Goal: Task Accomplishment & Management: Complete application form

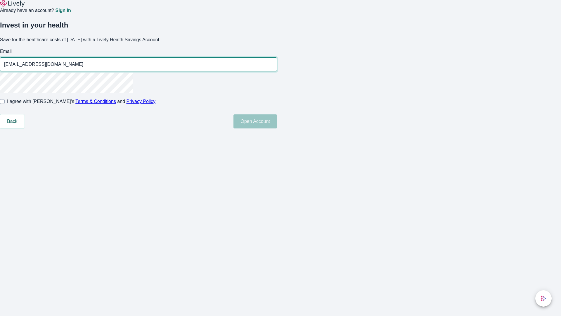
type input "[EMAIL_ADDRESS][DOMAIN_NAME]"
click at [5, 104] on input "I agree with Lively’s Terms & Conditions and Privacy Policy" at bounding box center [2, 101] width 5 height 5
checkbox input "true"
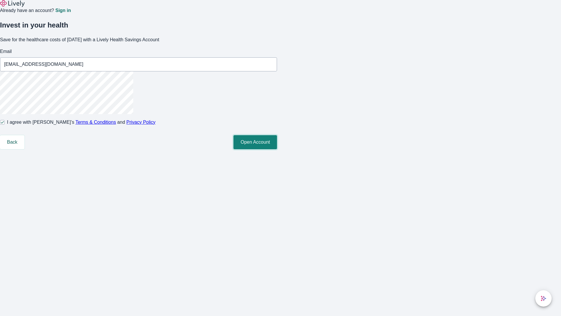
click at [277, 149] on button "Open Account" at bounding box center [256, 142] width 44 height 14
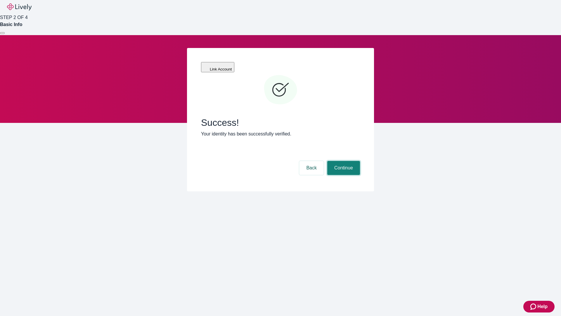
click at [343, 161] on button "Continue" at bounding box center [343, 168] width 33 height 14
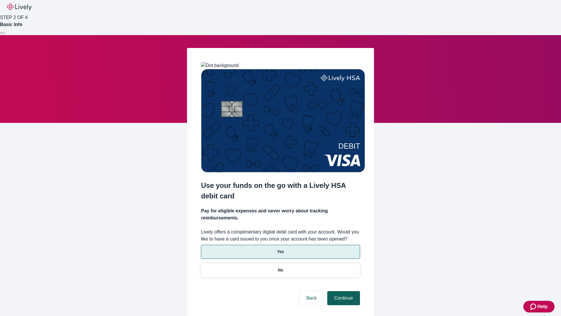
click at [280, 249] on p "Yes" at bounding box center [280, 252] width 7 height 6
click at [343, 291] on button "Continue" at bounding box center [343, 298] width 33 height 14
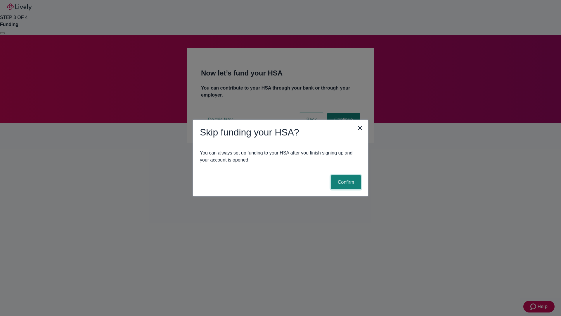
click at [345, 182] on button "Confirm" at bounding box center [346, 182] width 30 height 14
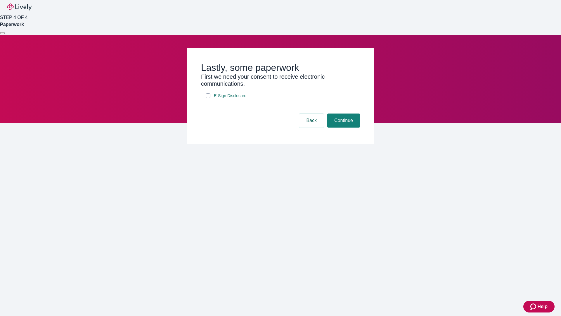
click at [208, 98] on input "E-Sign Disclosure" at bounding box center [208, 95] width 5 height 5
checkbox input "true"
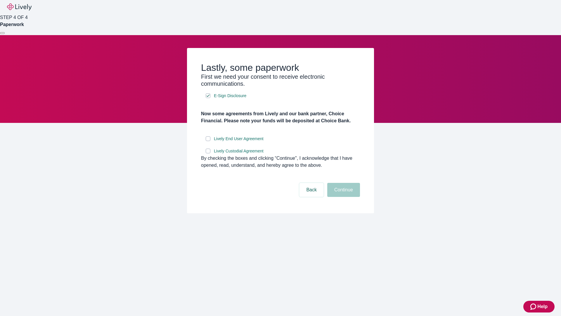
click at [208, 141] on input "Lively End User Agreement" at bounding box center [208, 138] width 5 height 5
checkbox input "true"
click at [208, 153] on input "Lively Custodial Agreement" at bounding box center [208, 151] width 5 height 5
checkbox input "true"
click at [343, 197] on button "Continue" at bounding box center [343, 190] width 33 height 14
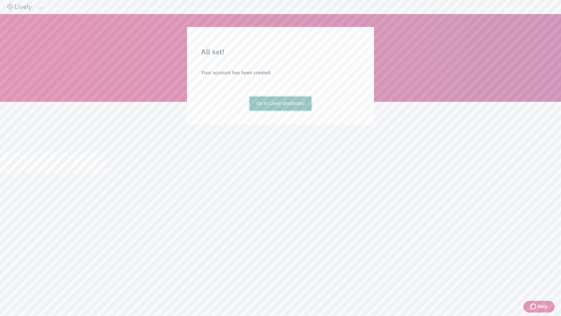
click at [280, 111] on link "Go to Lively dashboard" at bounding box center [281, 103] width 62 height 14
